Goal: Check status: Check status

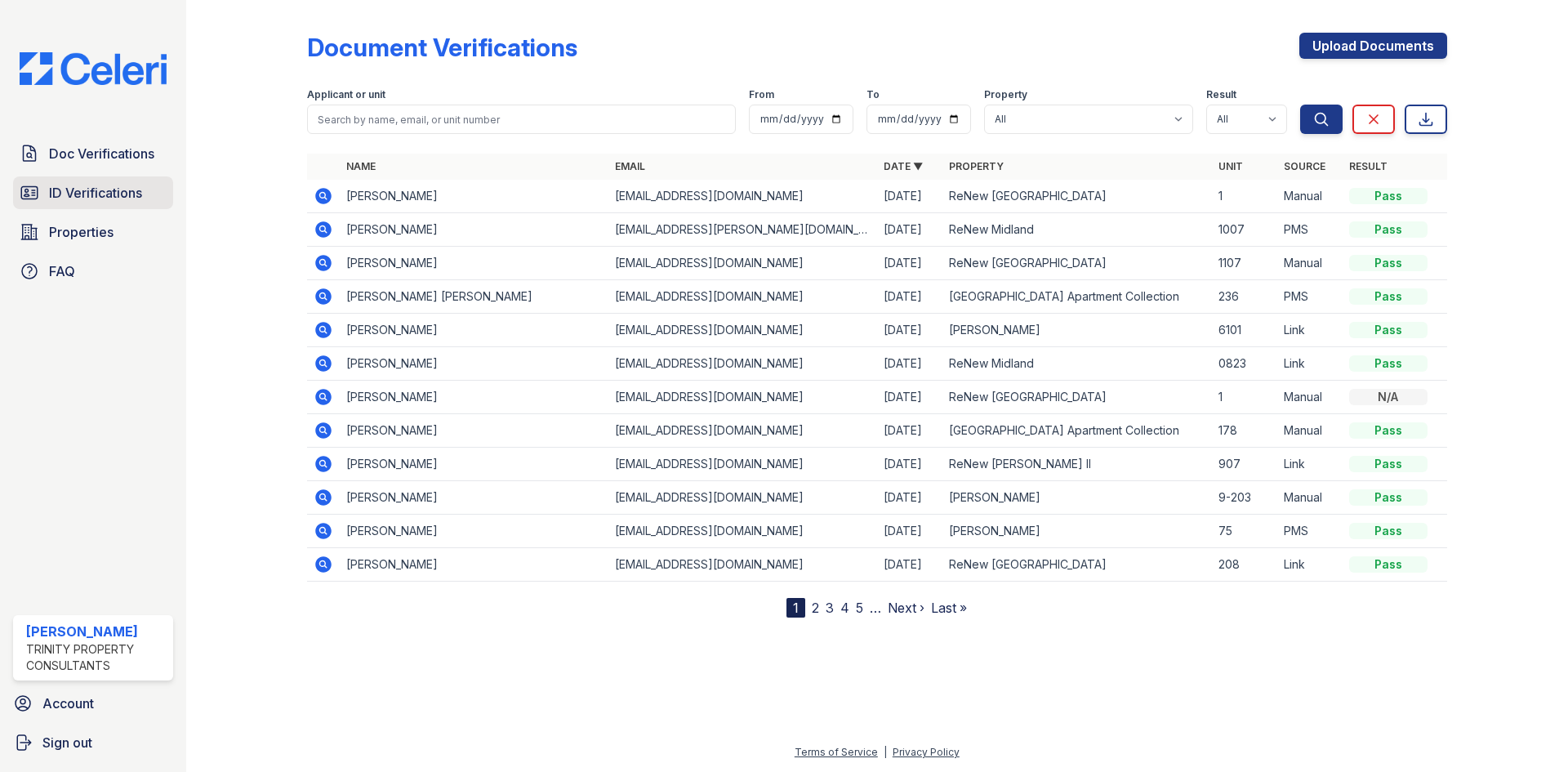
drag, startPoint x: 0, startPoint y: 0, endPoint x: 81, endPoint y: 207, distance: 222.3
click at [81, 207] on link "ID Verifications" at bounding box center [93, 192] width 160 height 32
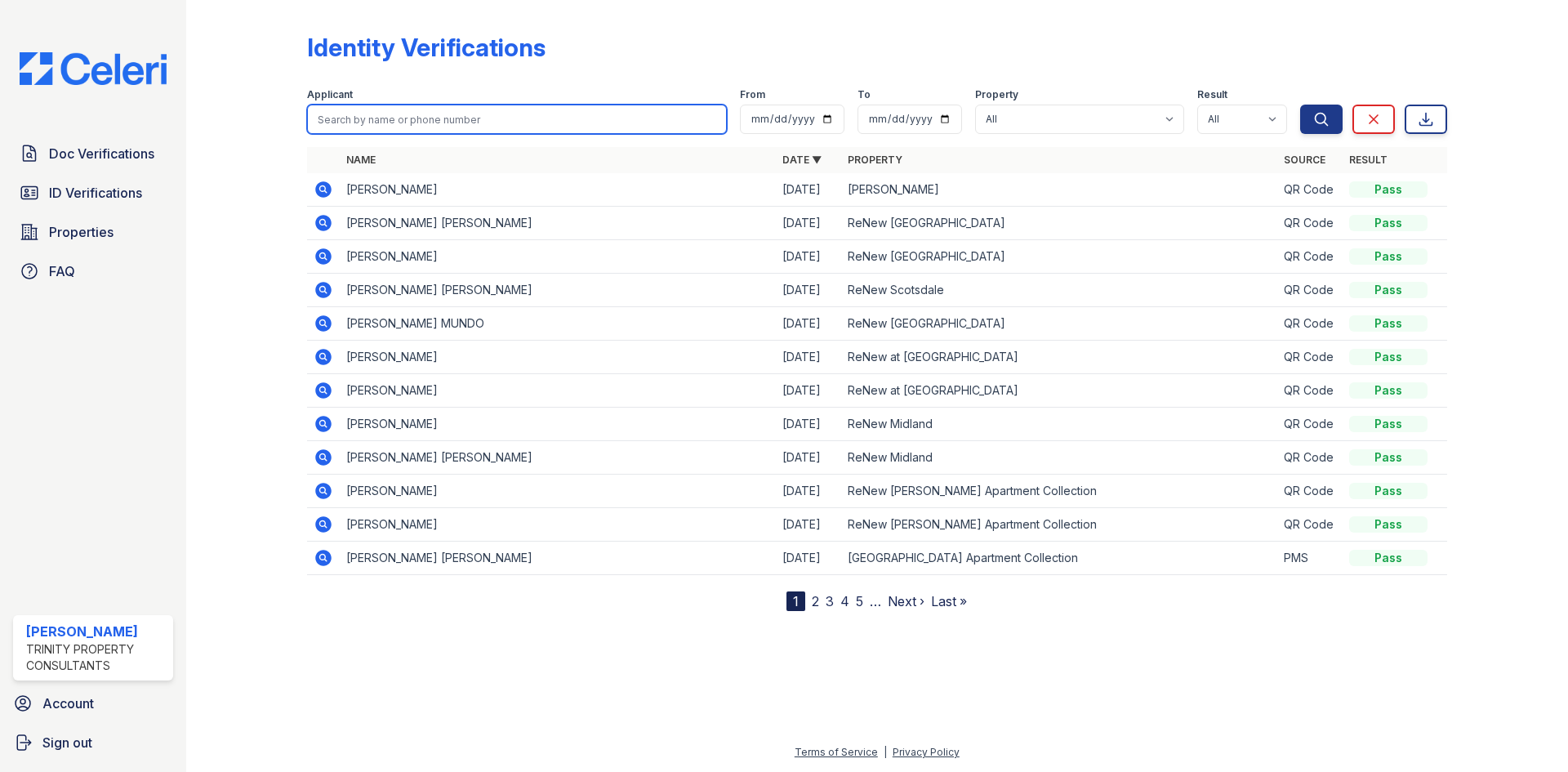
click at [401, 131] on input "search" at bounding box center [517, 119] width 420 height 29
type input "cassa"
click at [1300, 104] on button "Search" at bounding box center [1321, 119] width 42 height 29
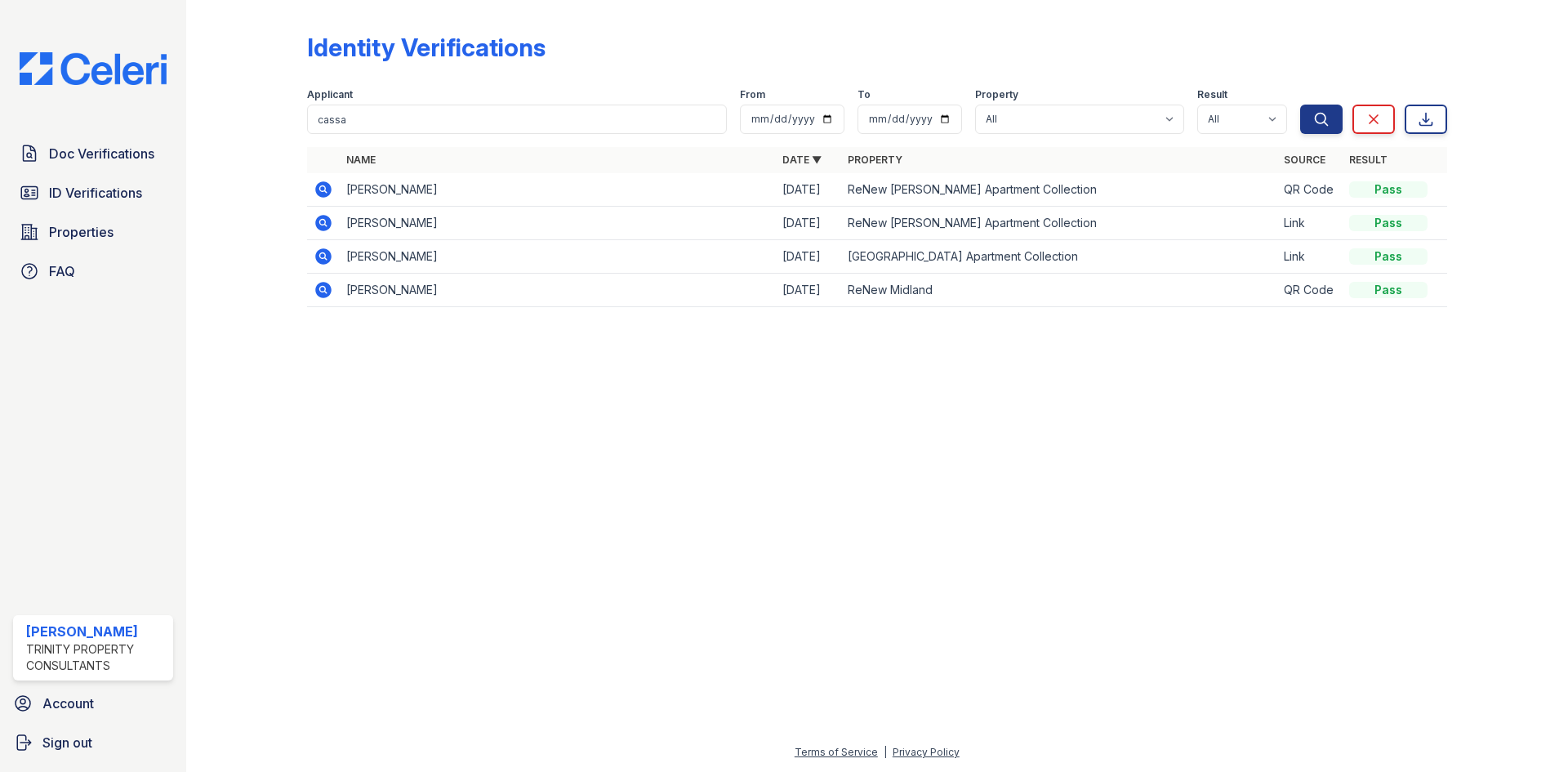
click at [320, 188] on icon at bounding box center [323, 190] width 20 height 20
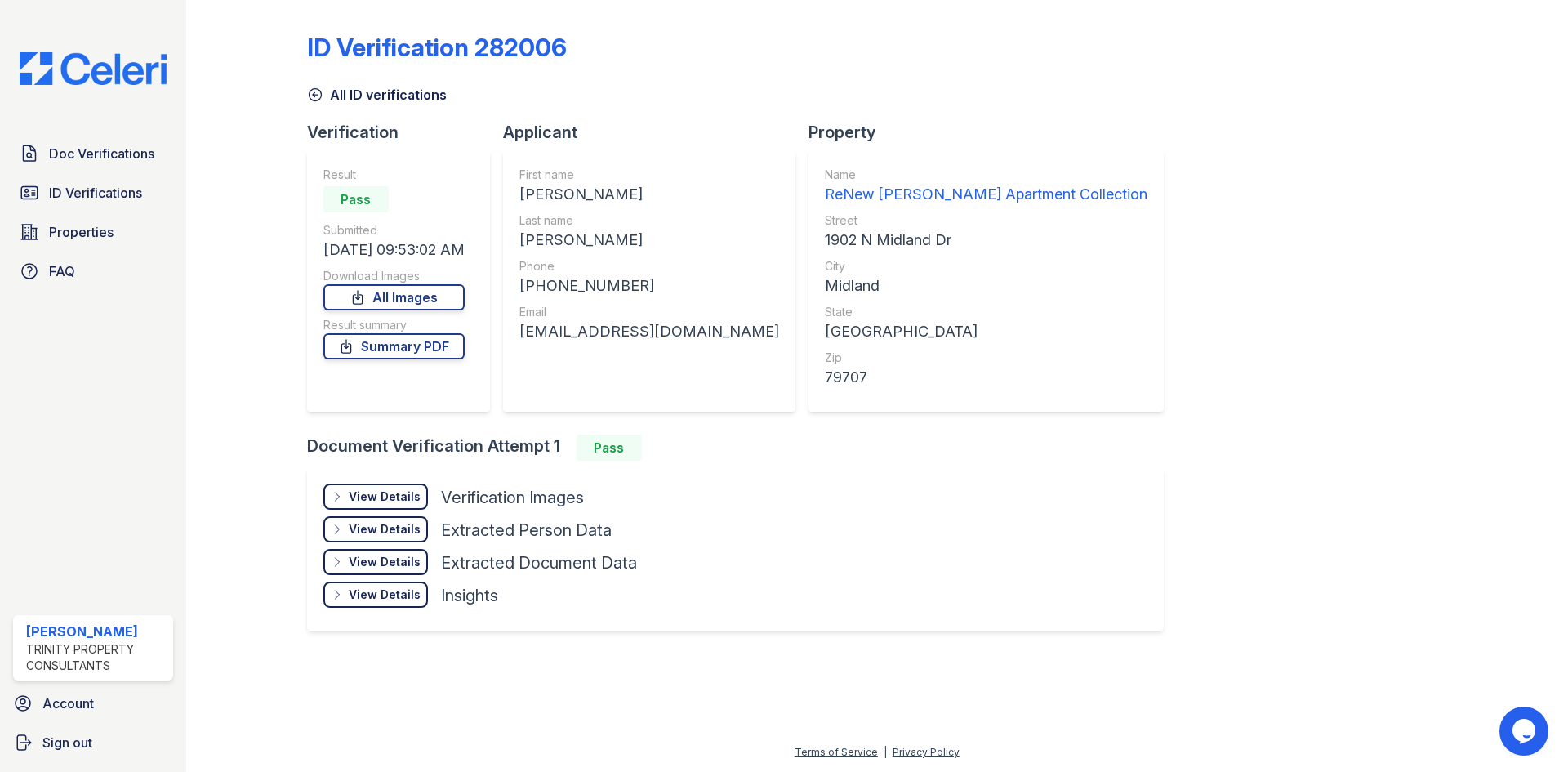
click at [381, 488] on div "View Details Details" at bounding box center [376, 497] width 104 height 27
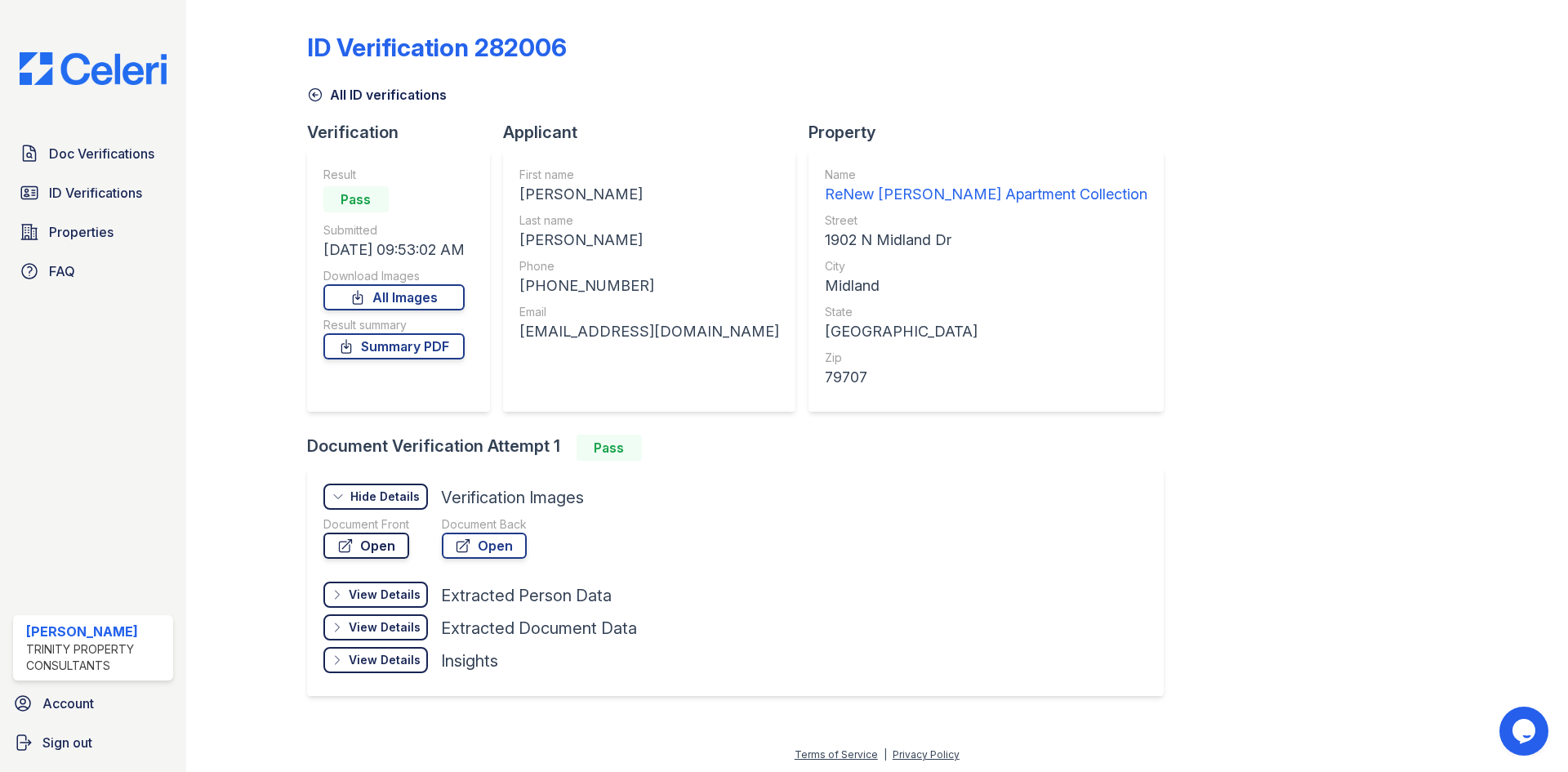
click at [371, 546] on link "Open" at bounding box center [366, 546] width 85 height 27
click at [379, 513] on div "View Details Details Hide Details Details Verification Images" at bounding box center [480, 499] width 313 height 32
click at [377, 505] on div "Hide Details Details" at bounding box center [376, 497] width 104 height 27
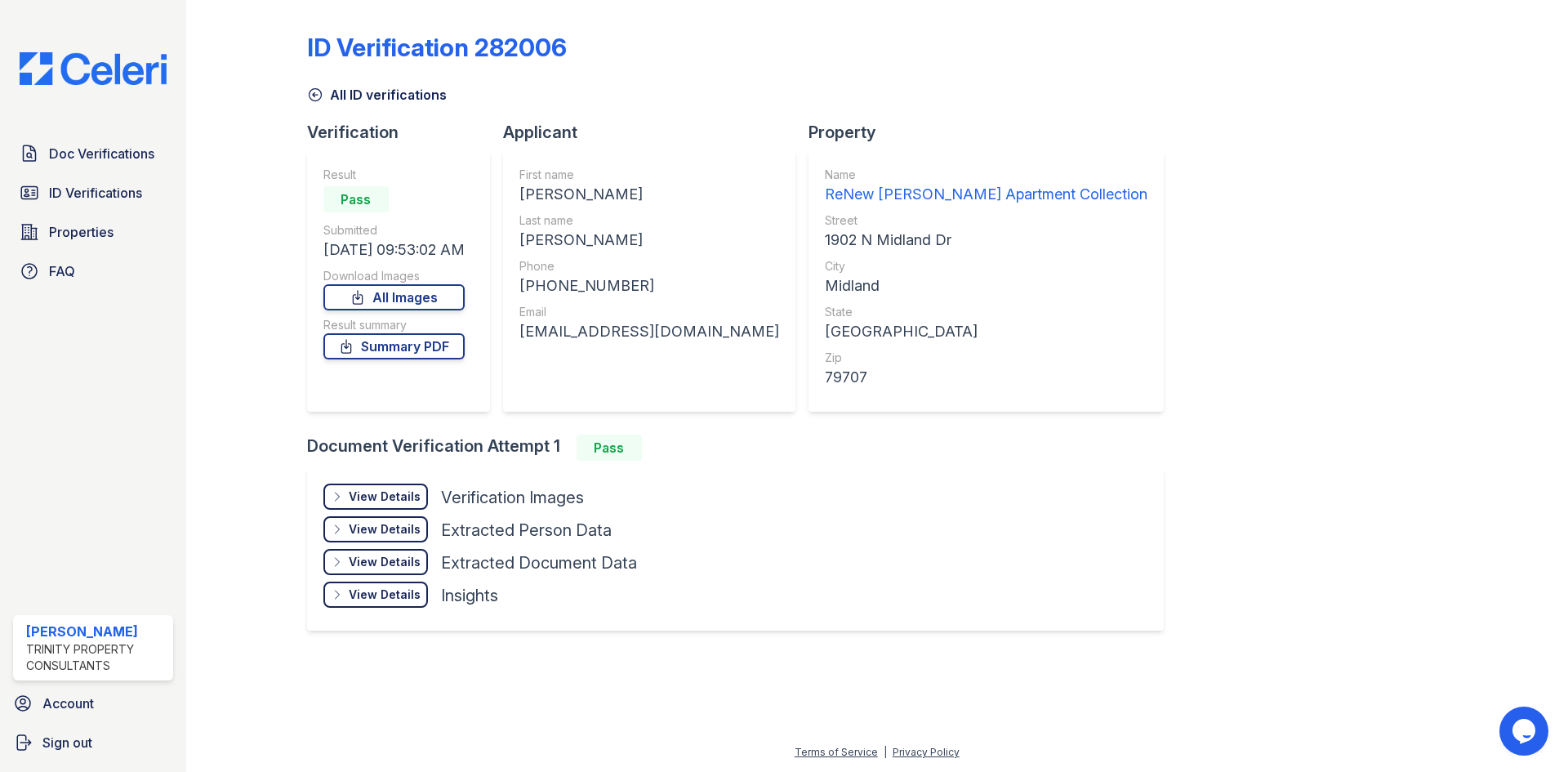
click at [394, 537] on div "View Details Details" at bounding box center [376, 530] width 104 height 27
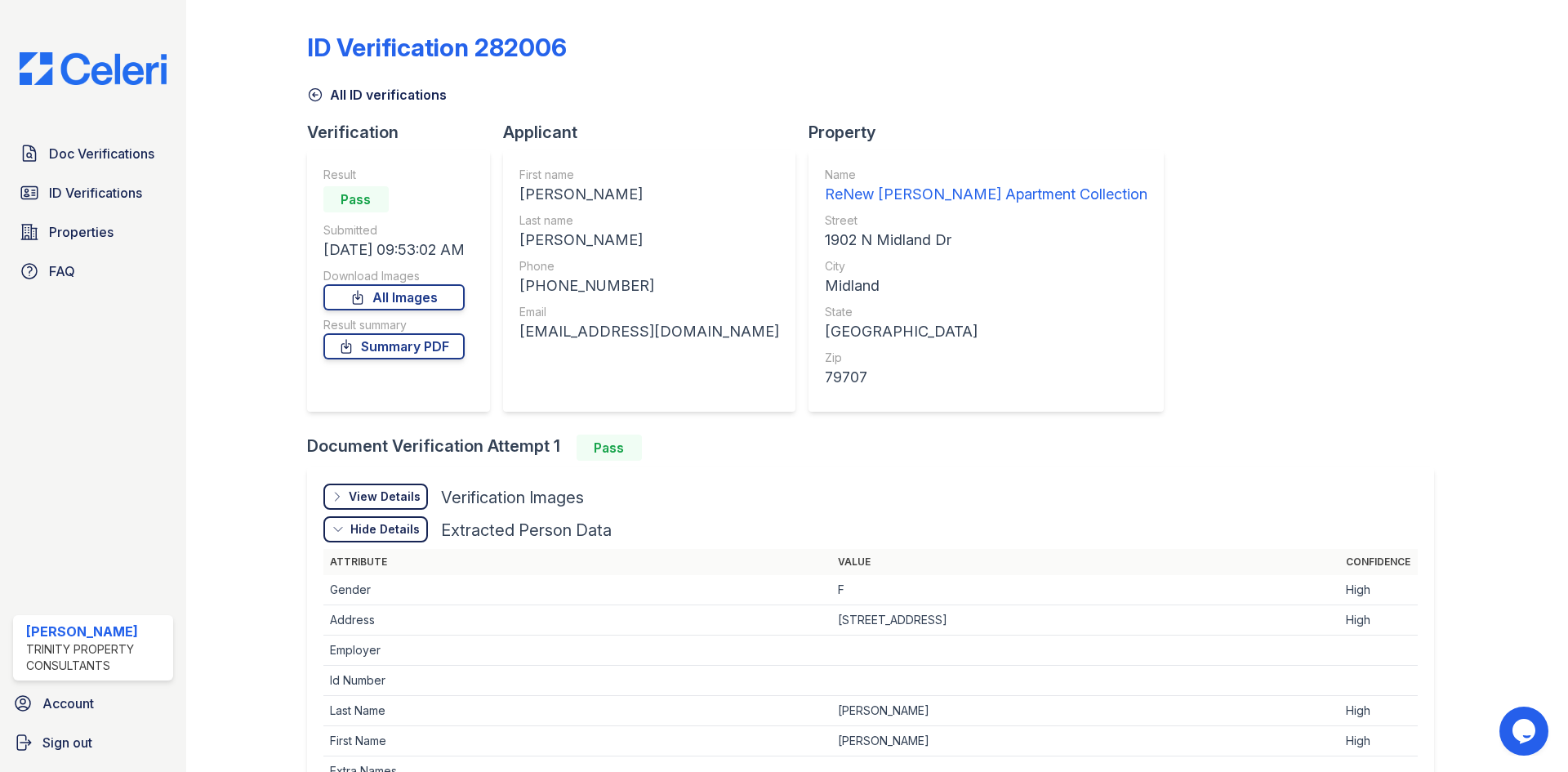
click at [398, 534] on div "Hide Details" at bounding box center [386, 529] width 70 height 17
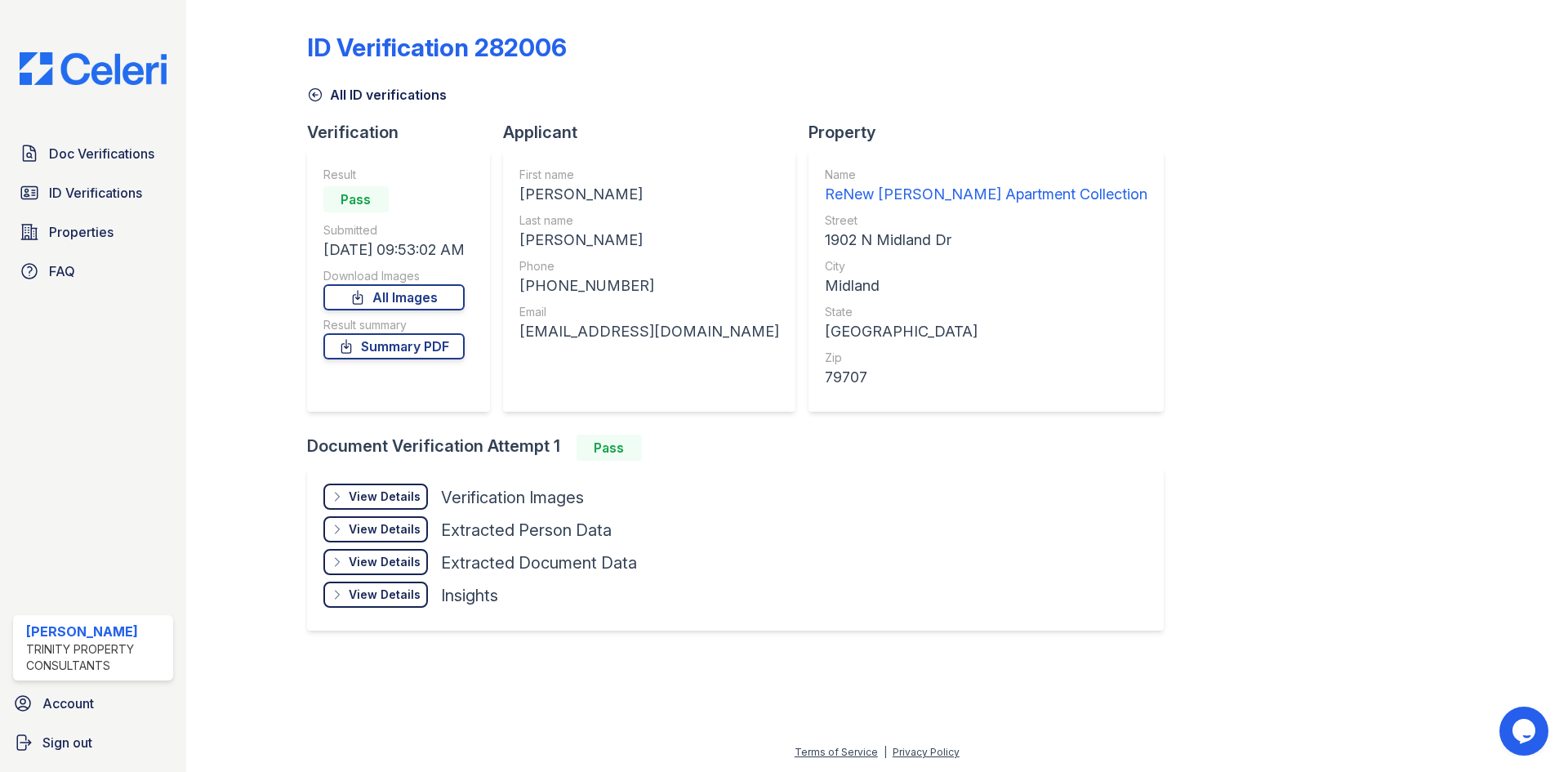
click at [386, 504] on div "View Details Details" at bounding box center [376, 497] width 104 height 27
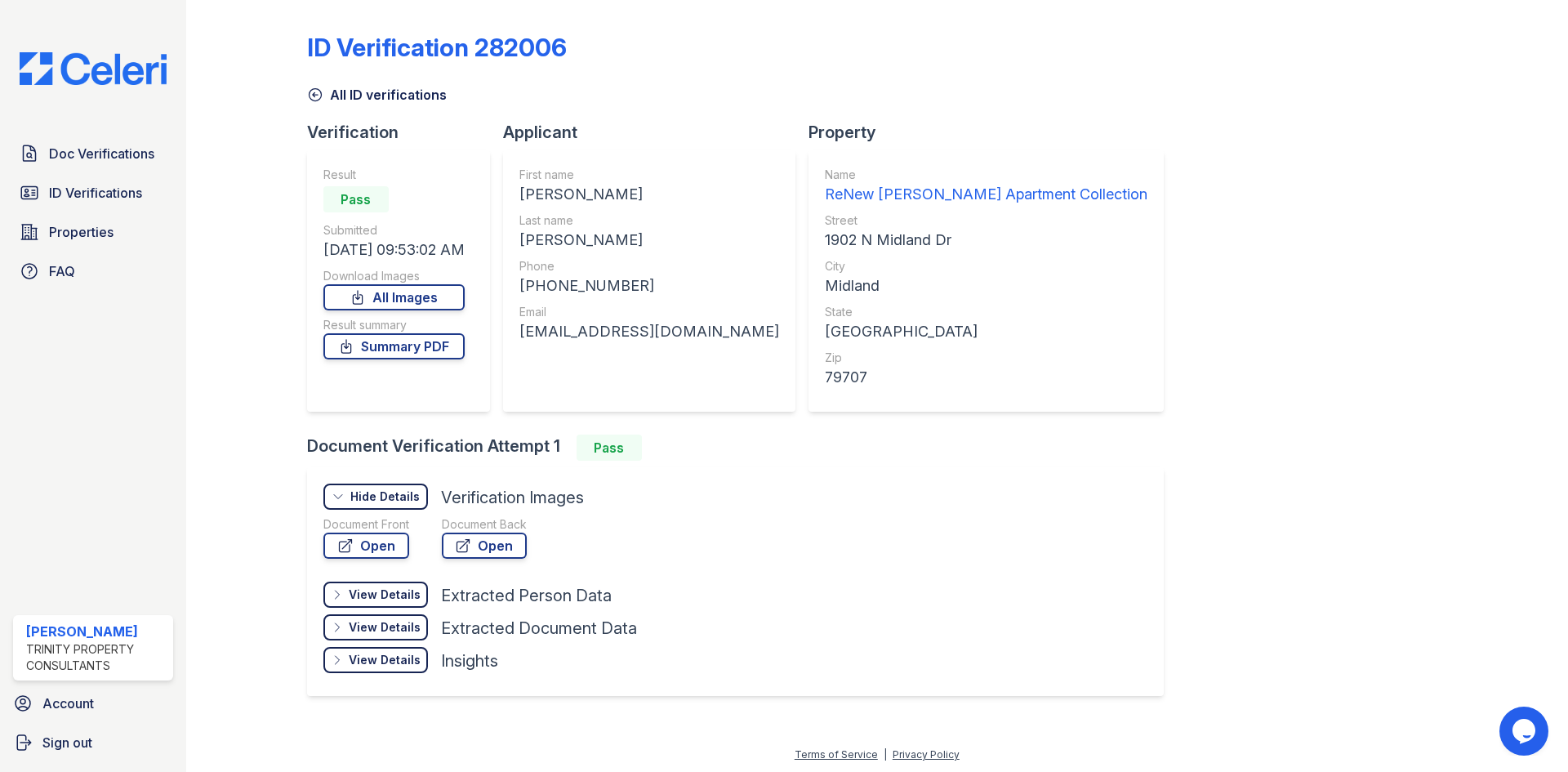
click at [386, 504] on div "Hide Details" at bounding box center [386, 497] width 70 height 17
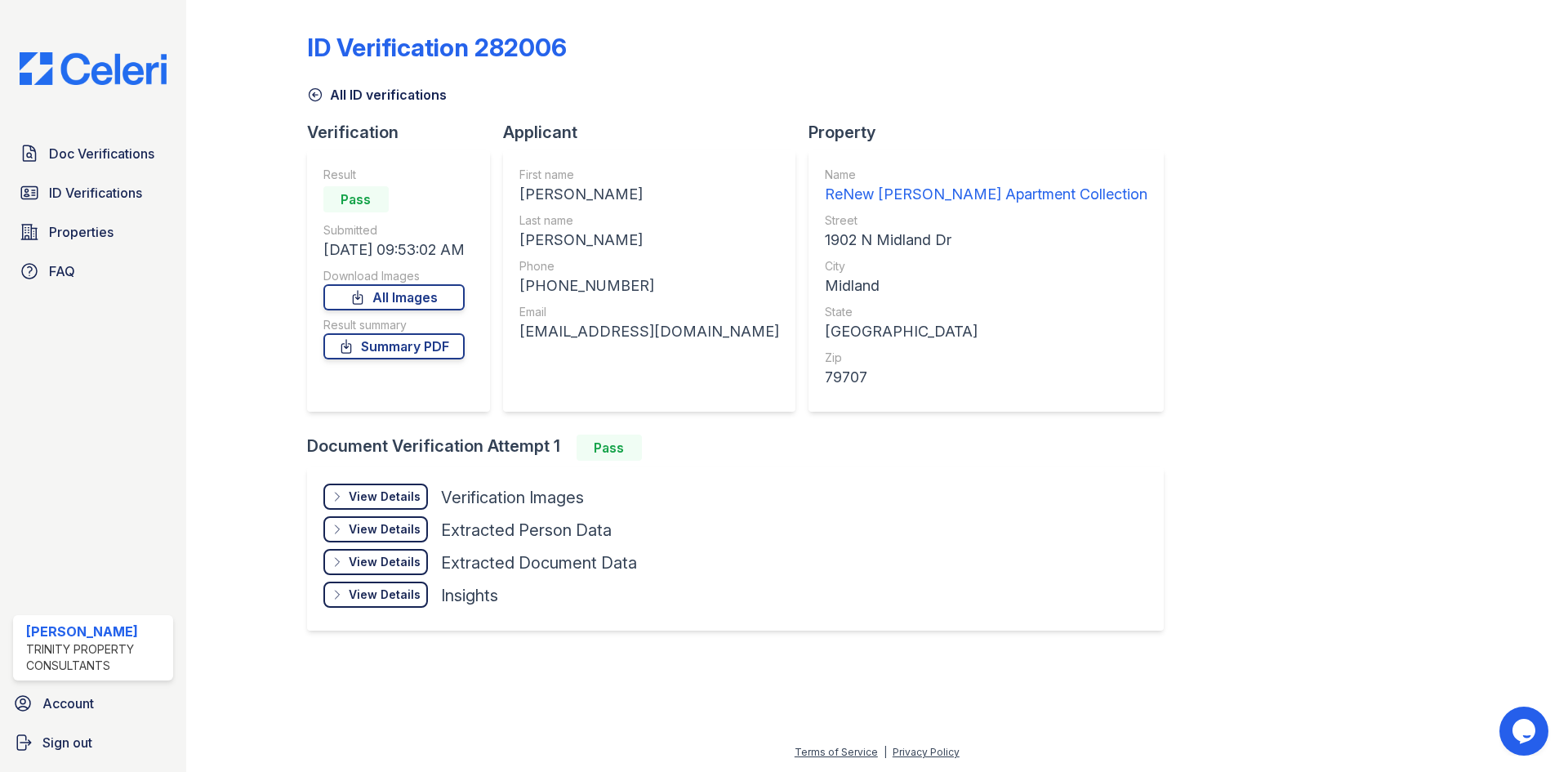
click at [388, 558] on div "View Details" at bounding box center [385, 562] width 72 height 17
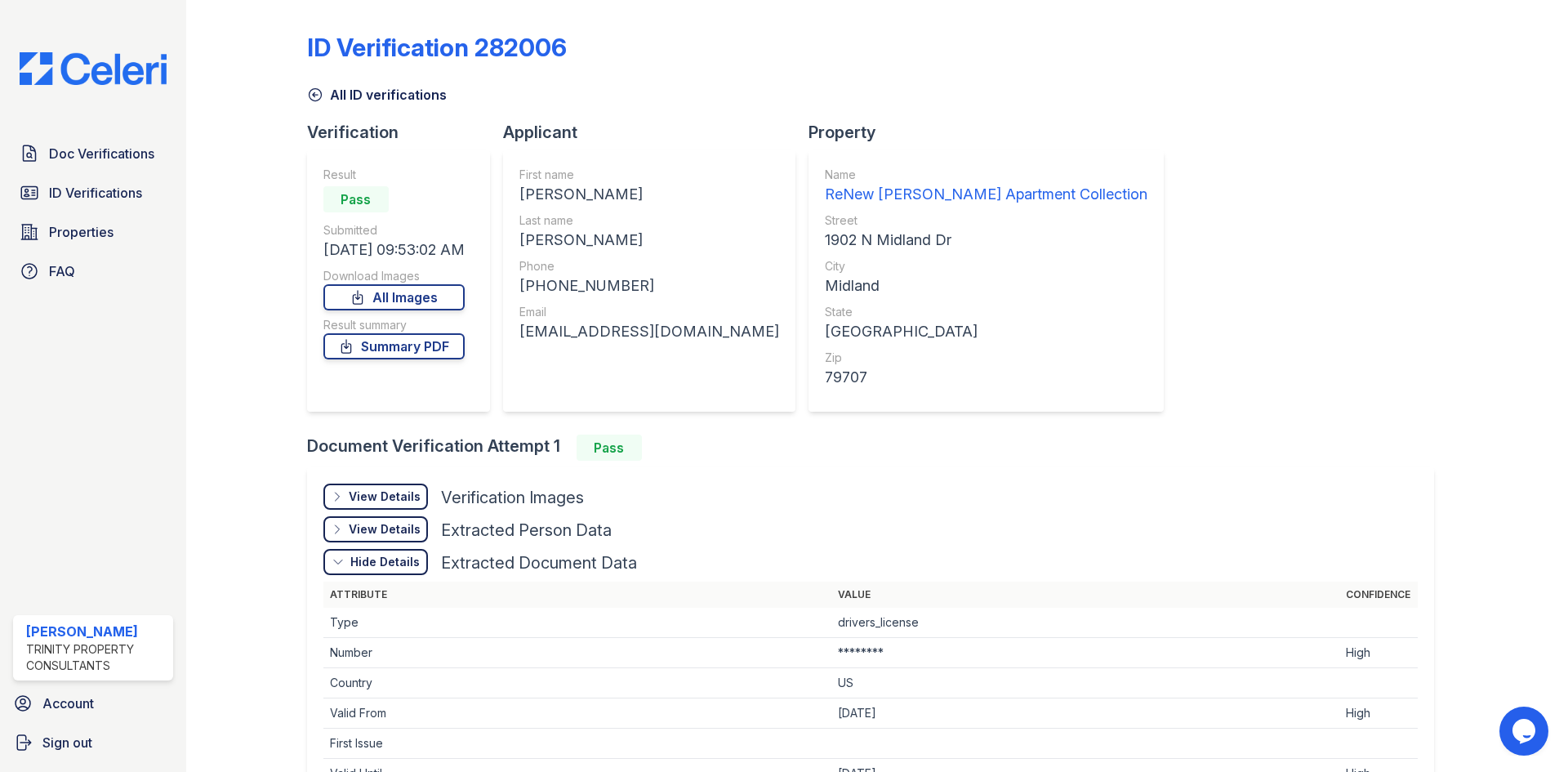
click at [388, 558] on div "Hide Details" at bounding box center [386, 562] width 70 height 17
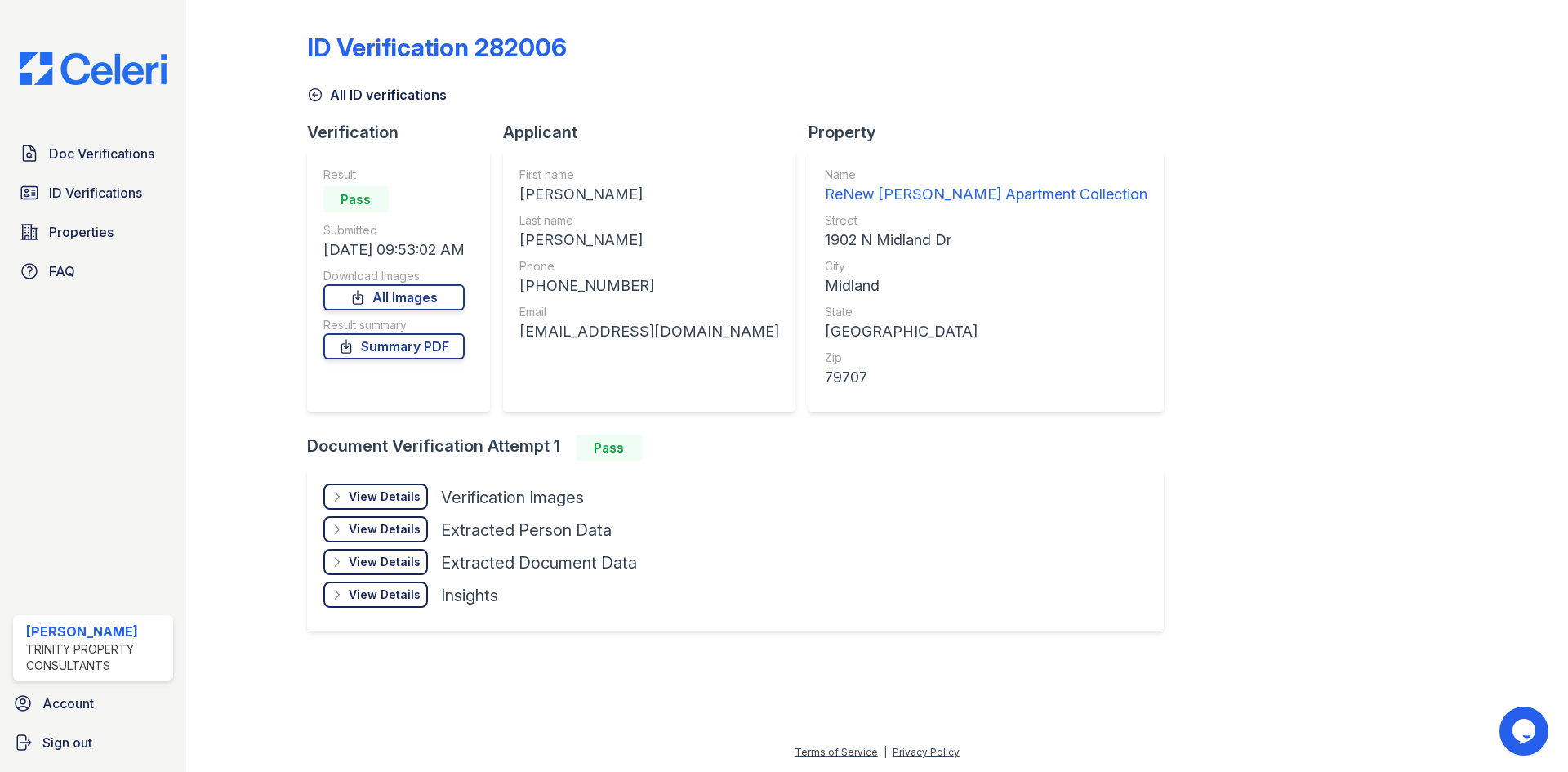
click at [393, 505] on div "View Details" at bounding box center [385, 497] width 72 height 17
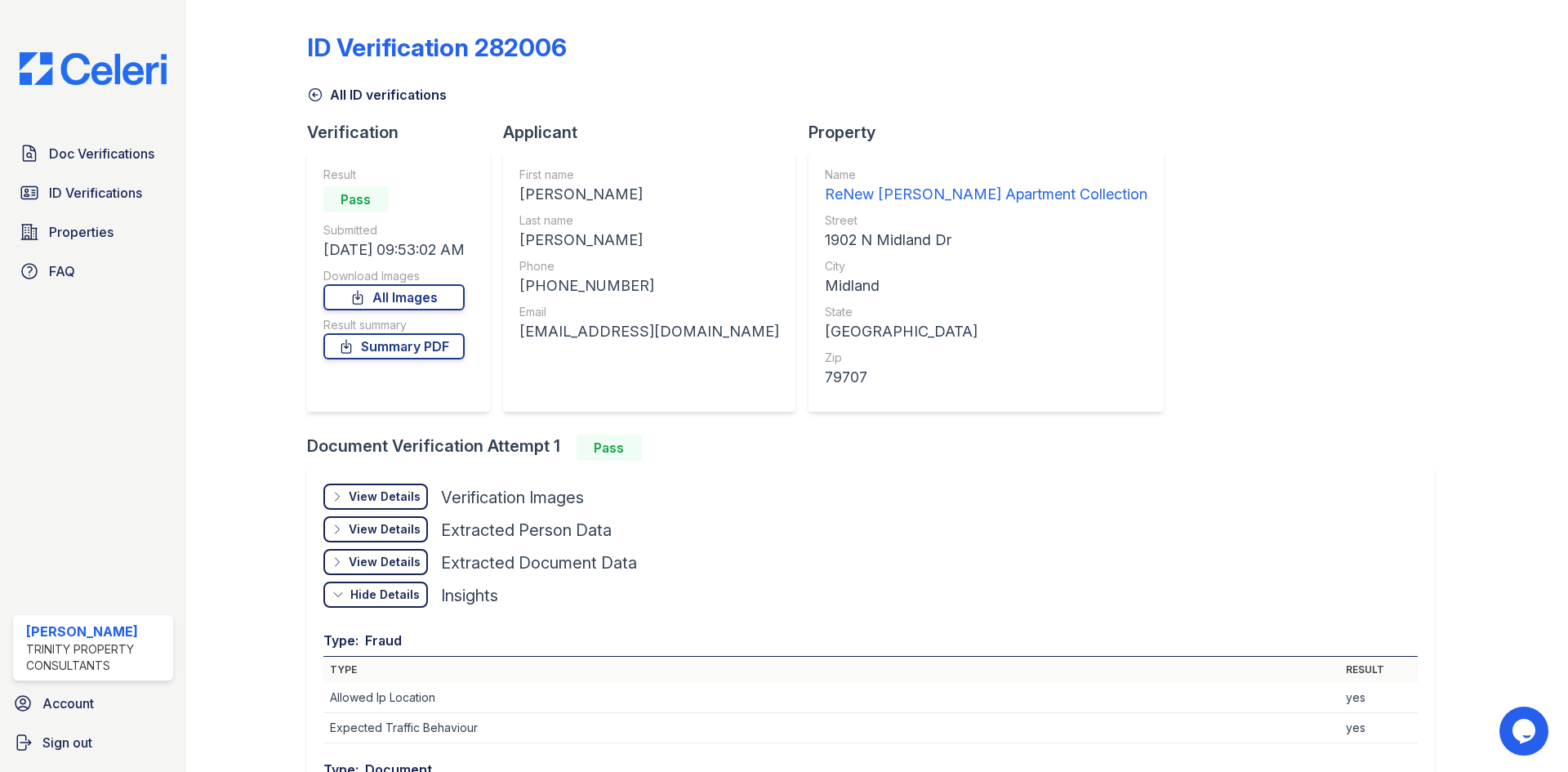
click at [0, 0] on div "Hide Details" at bounding box center [0, 0] width 0 height 0
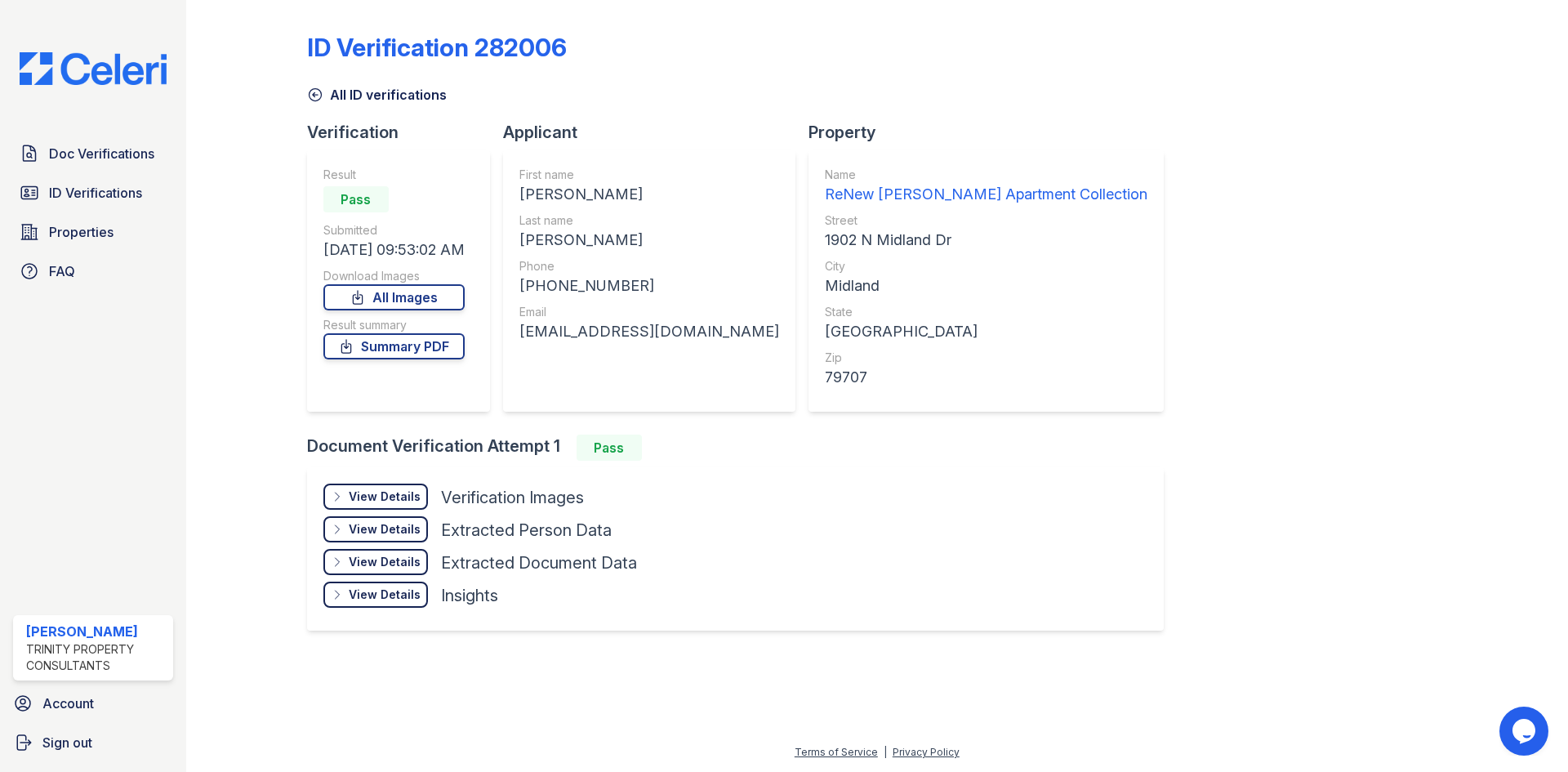
click at [375, 488] on div "View Details" at bounding box center [385, 497] width 72 height 17
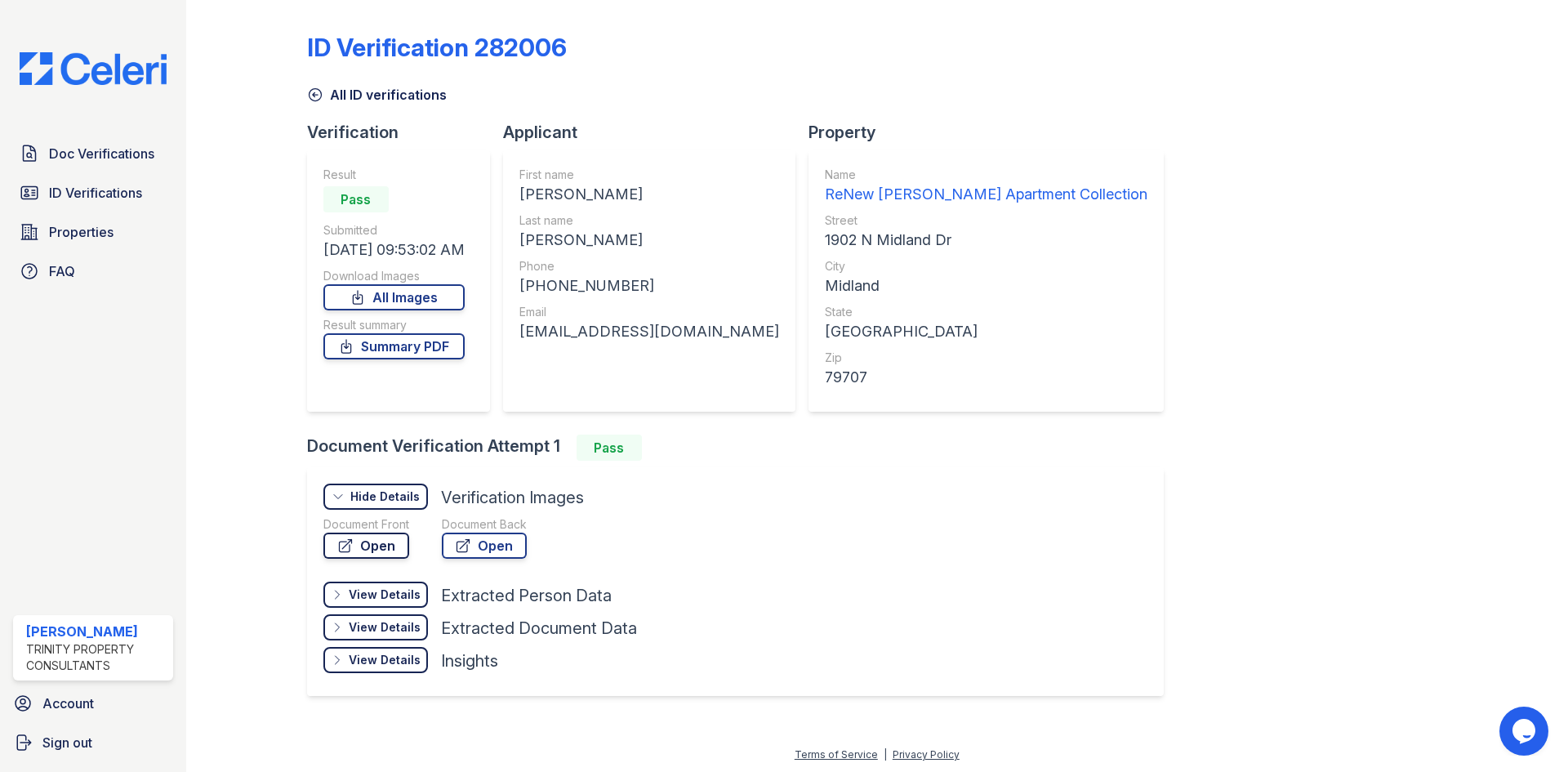
click at [371, 539] on link "Open" at bounding box center [366, 546] width 85 height 27
